Goal: Entertainment & Leisure: Consume media (video, audio)

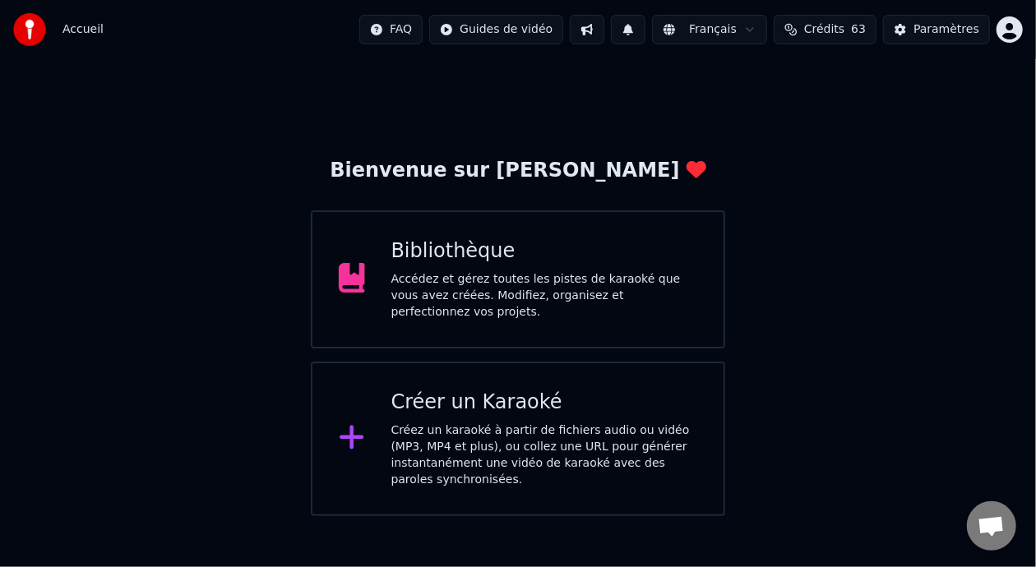
click at [582, 289] on div "Accédez et gérez toutes les pistes de karaoké que vous avez créées. Modifiez, o…" at bounding box center [544, 295] width 307 height 49
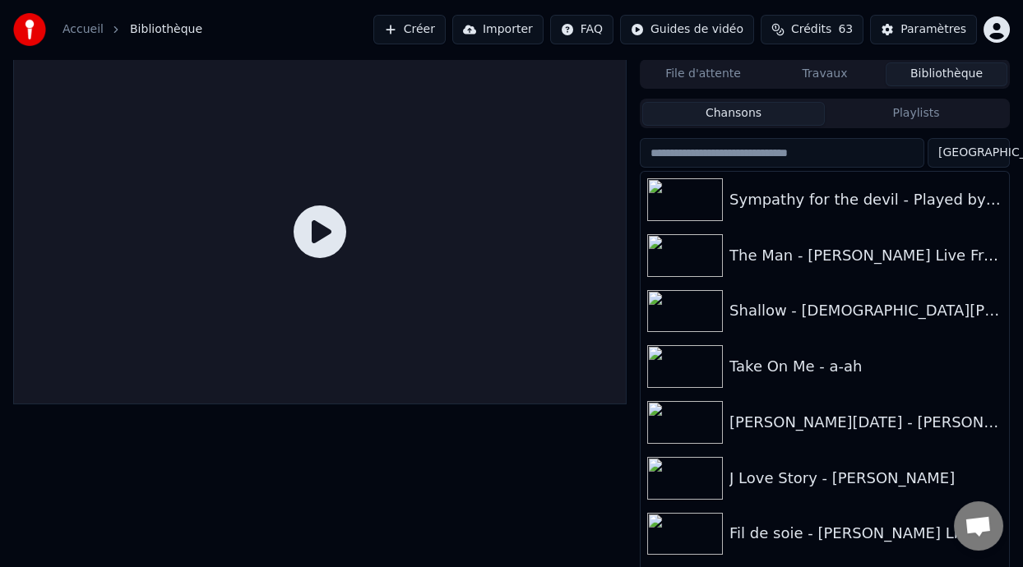
click at [828, 76] on button "Travaux" at bounding box center [825, 74] width 122 height 24
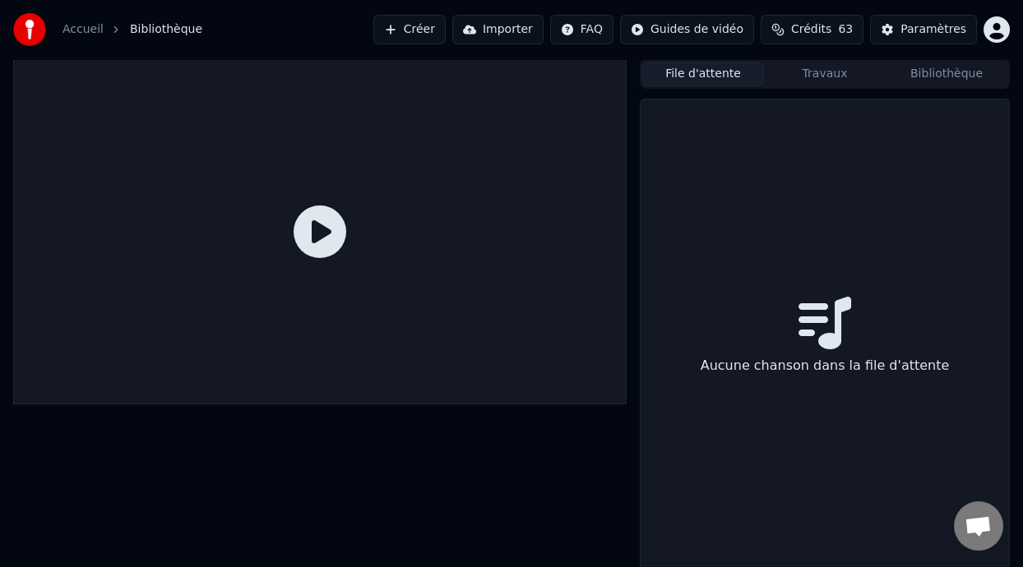
click at [709, 78] on button "File d'attente" at bounding box center [703, 74] width 122 height 24
click at [942, 83] on button "Bibliothèque" at bounding box center [946, 74] width 122 height 24
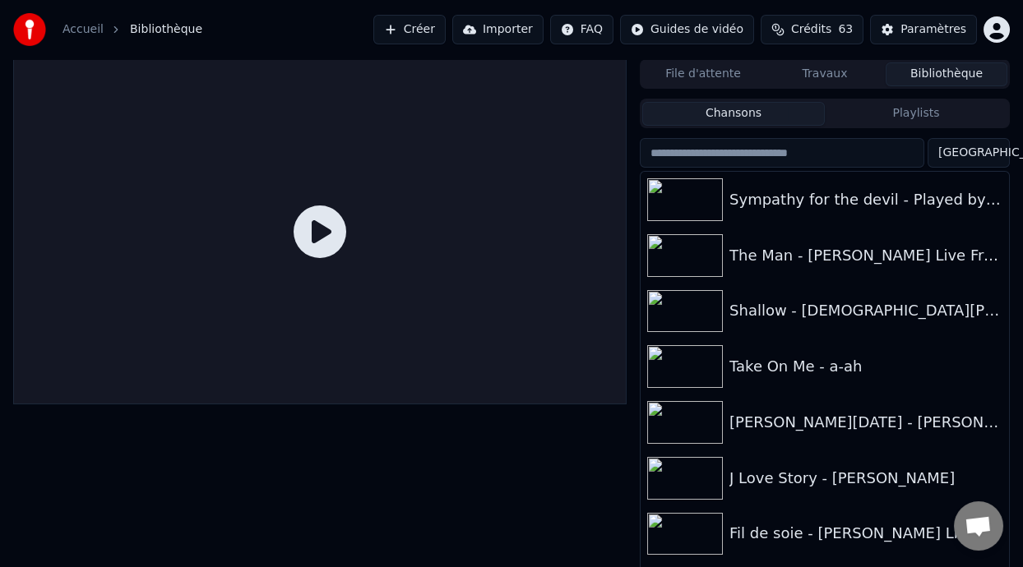
click at [926, 115] on button "Playlists" at bounding box center [915, 114] width 182 height 24
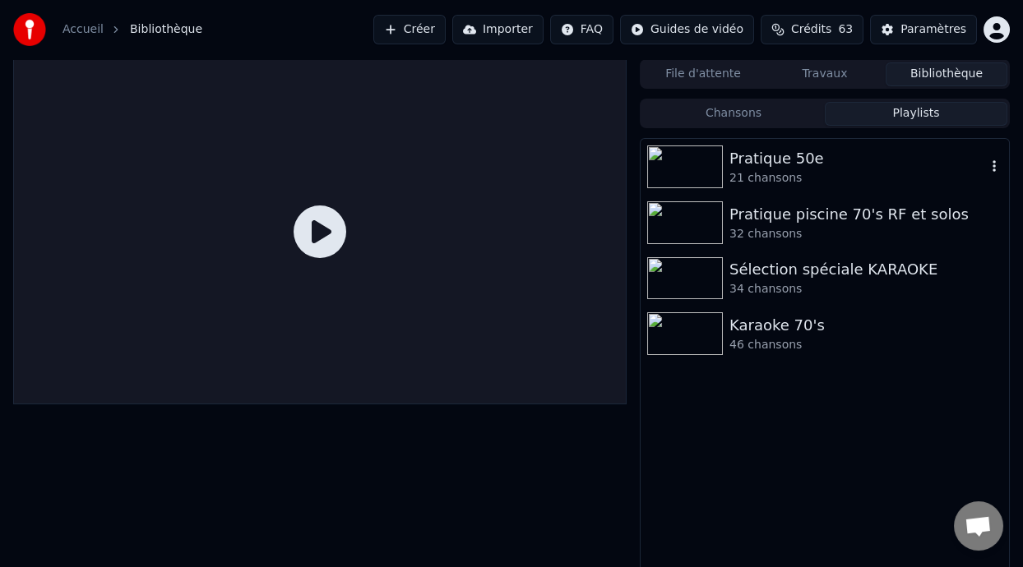
click at [801, 159] on div "Pratique 50e" at bounding box center [857, 158] width 256 height 23
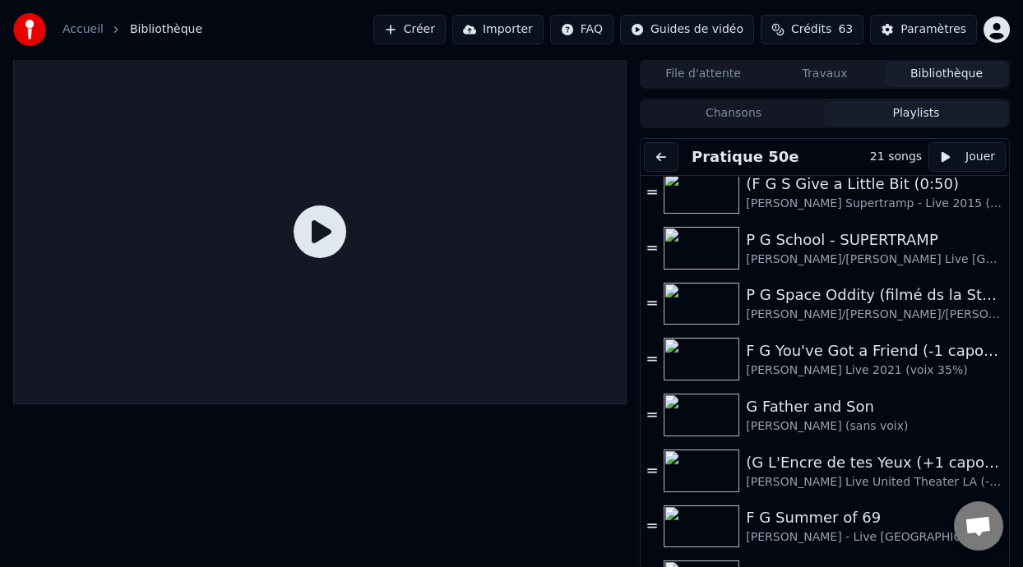
scroll to position [683, 0]
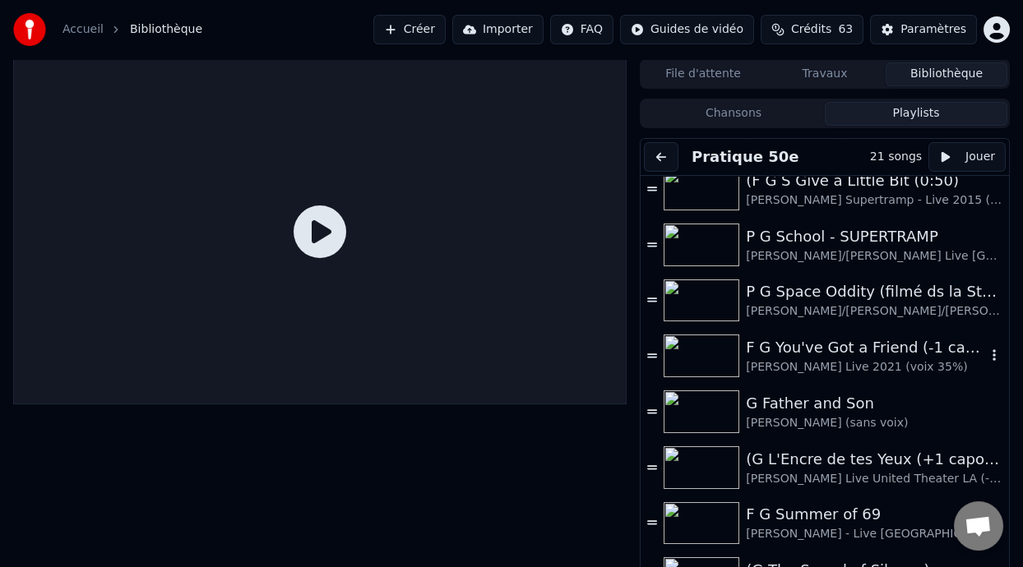
click at [850, 360] on div "[PERSON_NAME] Live 2021 (voix 35%)" at bounding box center [866, 367] width 240 height 16
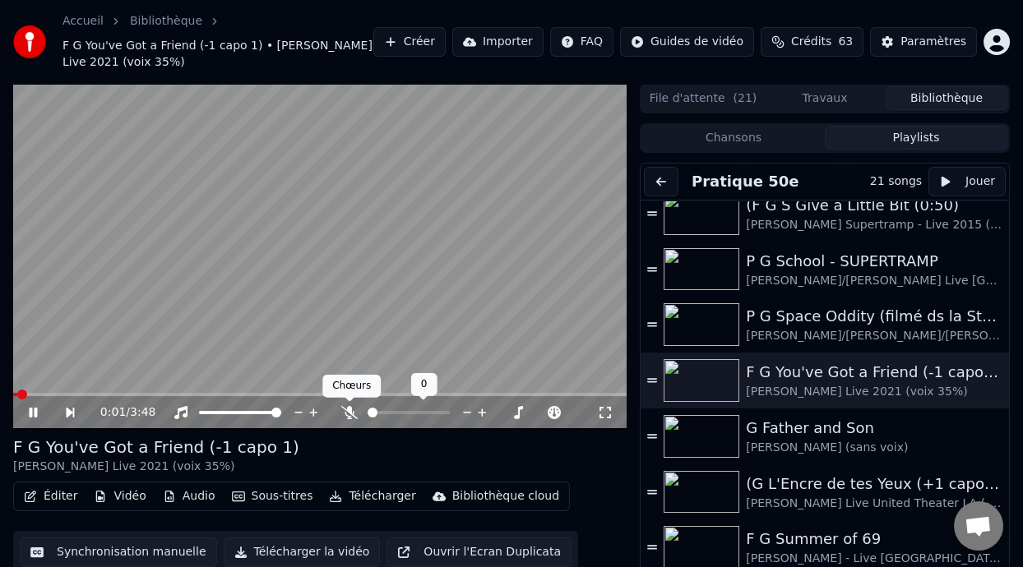
click at [349, 403] on span at bounding box center [349, 402] width 8 height 8
click at [347, 414] on icon at bounding box center [349, 412] width 16 height 13
click at [604, 412] on icon at bounding box center [605, 412] width 16 height 13
